Goal: Task Accomplishment & Management: Manage account settings

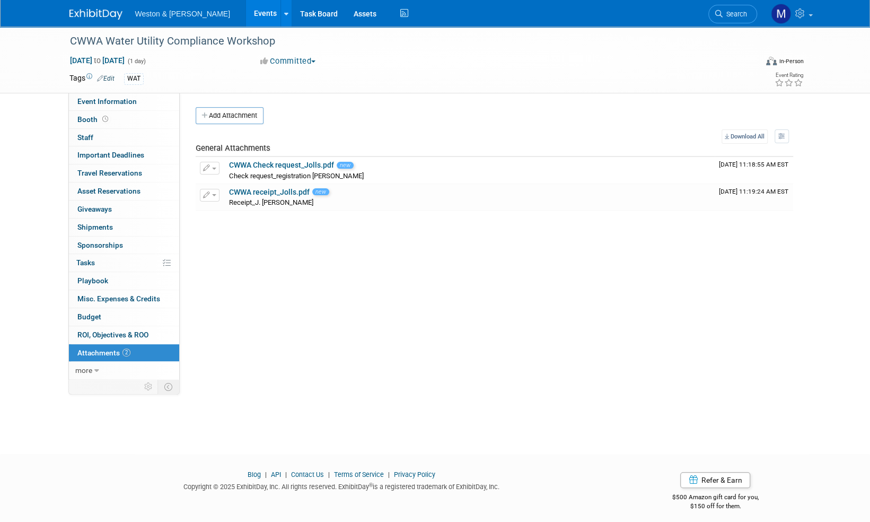
click at [85, 11] on img at bounding box center [95, 14] width 53 height 11
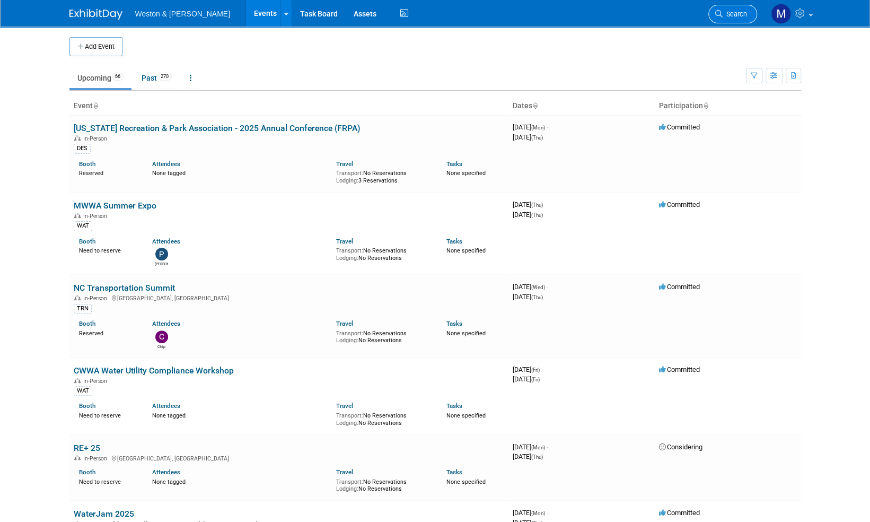
click at [746, 16] on span "Search" at bounding box center [735, 14] width 24 height 8
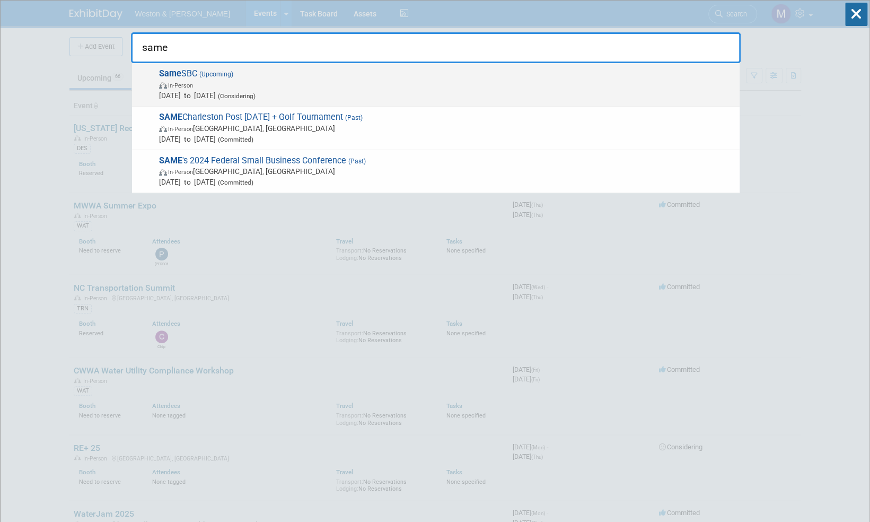
type input "same"
click at [184, 73] on span "Same SBC (Upcoming) In-Person Nov 19, 2025 to Nov 21, 2025 (Considering)" at bounding box center [445, 84] width 579 height 32
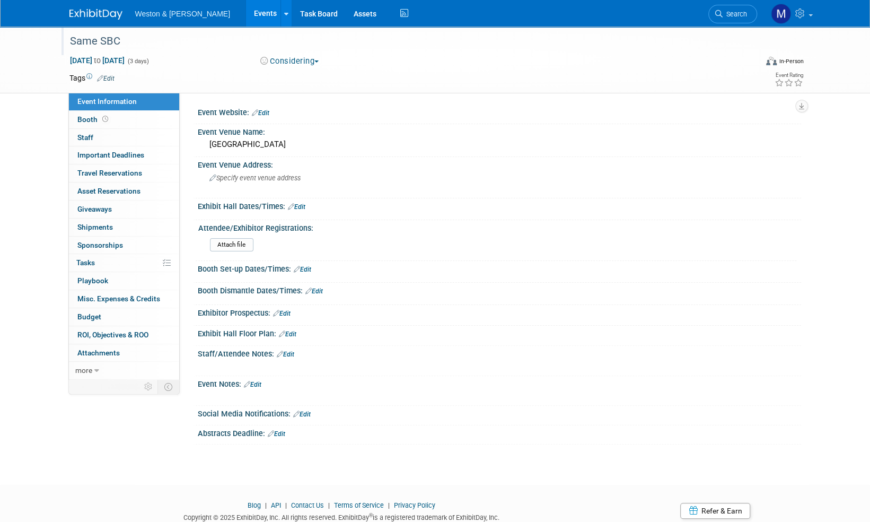
click at [118, 40] on div "Same SBC" at bounding box center [403, 41] width 675 height 19
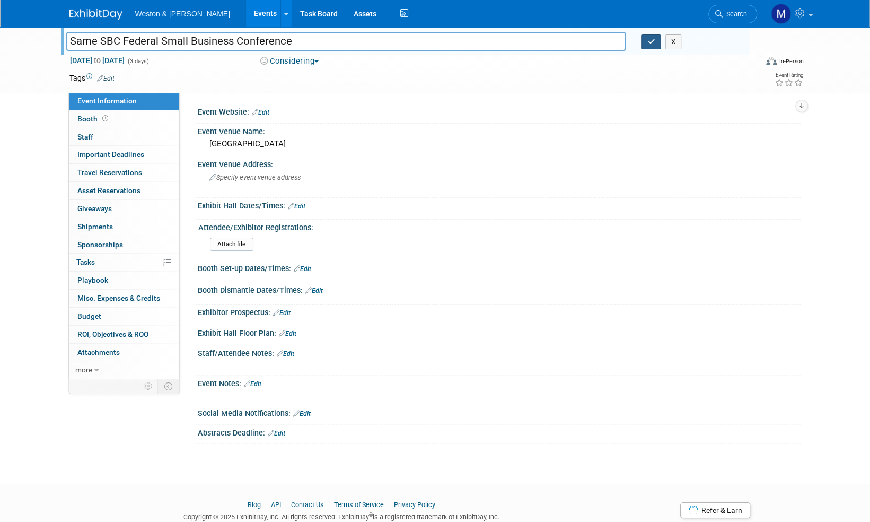
type input "Same SBC Federal Small Business Conference"
click at [658, 43] on button "button" at bounding box center [651, 41] width 19 height 15
